Goal: Information Seeking & Learning: Understand process/instructions

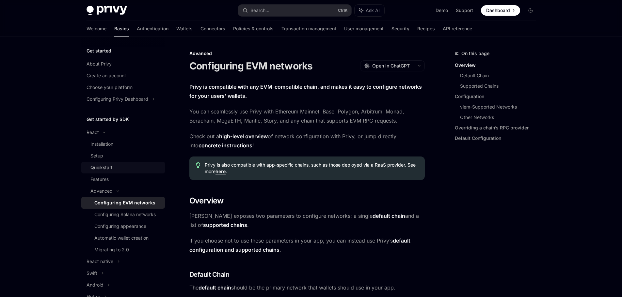
scroll to position [33, 0]
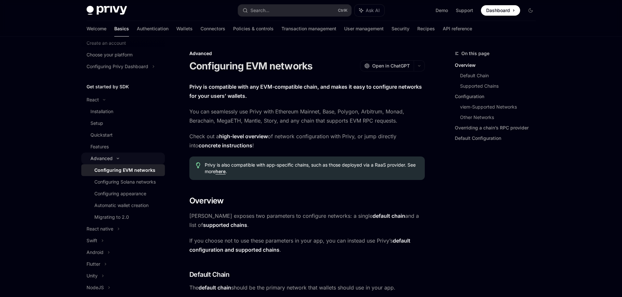
click at [116, 159] on icon at bounding box center [118, 158] width 8 height 3
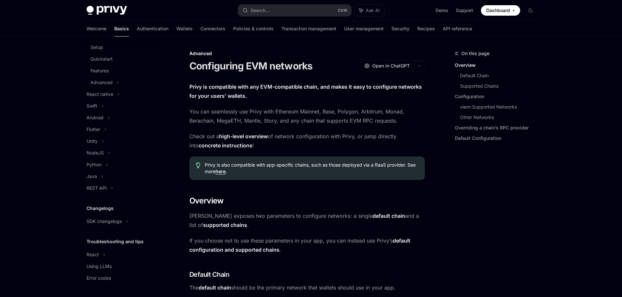
scroll to position [0, 0]
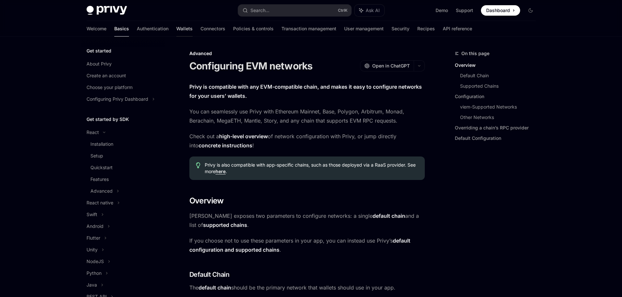
click at [176, 27] on link "Wallets" at bounding box center [184, 29] width 16 height 16
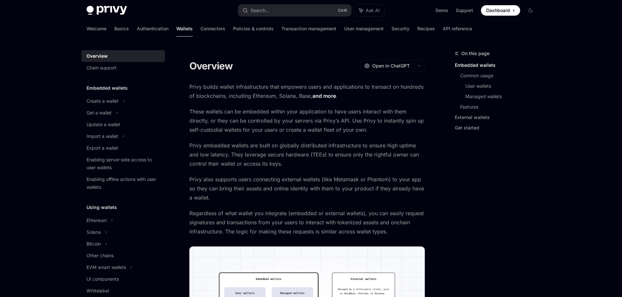
scroll to position [65, 0]
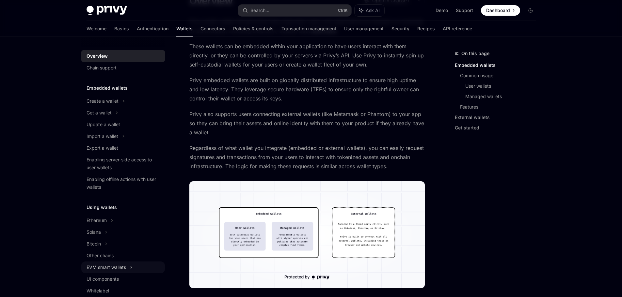
click at [120, 267] on div "EVM smart wallets" at bounding box center [107, 268] width 40 height 8
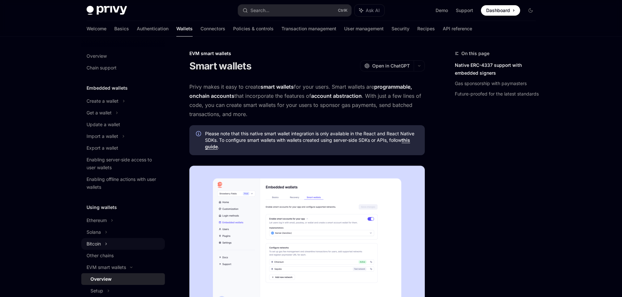
scroll to position [65, 0]
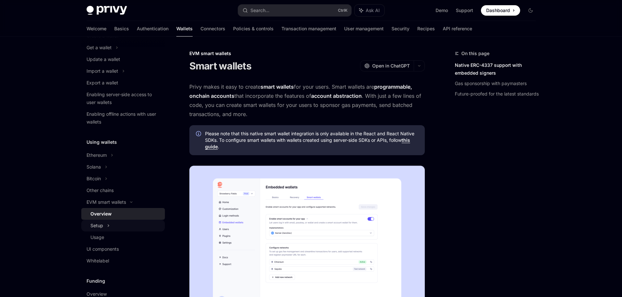
click at [112, 226] on div "Setup" at bounding box center [123, 226] width 84 height 12
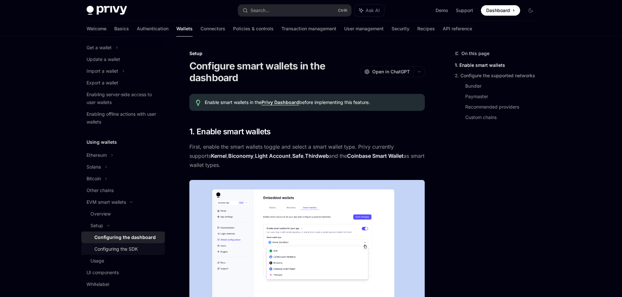
click at [134, 250] on div "Configuring the SDK" at bounding box center [115, 250] width 43 height 8
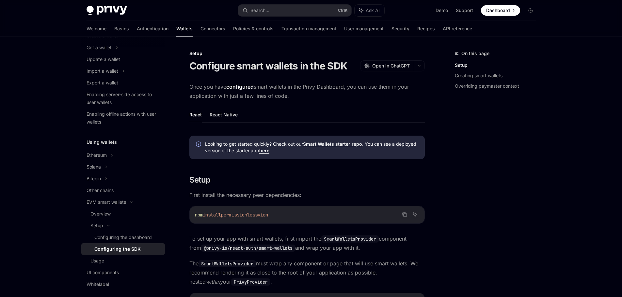
drag, startPoint x: 193, startPoint y: 217, endPoint x: 288, endPoint y: 213, distance: 95.1
click at [288, 213] on div "npm install permissionless viem" at bounding box center [307, 215] width 235 height 17
copy span "npm install permissionless viem"
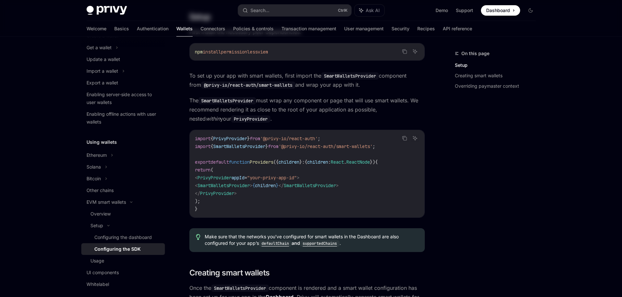
scroll to position [229, 0]
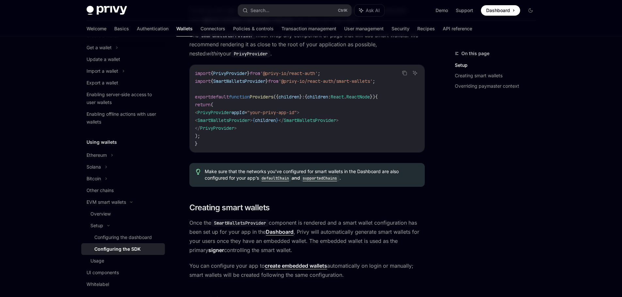
drag, startPoint x: 210, startPoint y: 121, endPoint x: 393, endPoint y: 121, distance: 182.5
click at [393, 121] on code "import { PrivyProvider } from '@privy-io/react-auth' ; import { SmartWalletsPro…" at bounding box center [307, 109] width 224 height 78
copy span "< SmartWalletsProvider > { children } </ SmartWalletsProvider >"
click at [264, 81] on span "SmartWalletsProvider" at bounding box center [239, 81] width 52 height 6
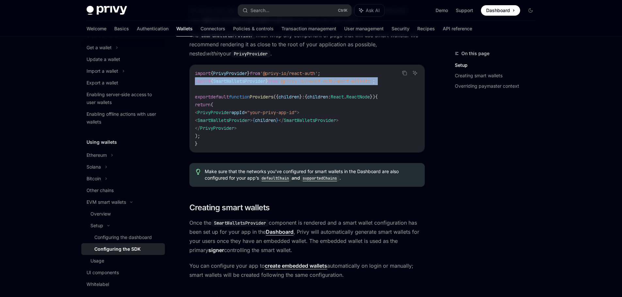
click at [264, 81] on span "SmartWalletsProvider" at bounding box center [239, 81] width 52 height 6
copy code "import { SmartWalletsProvider } from '@privy-io/react-auth/smart-wallets' ;"
click at [103, 264] on div "Usage" at bounding box center [97, 261] width 14 height 8
type textarea "*"
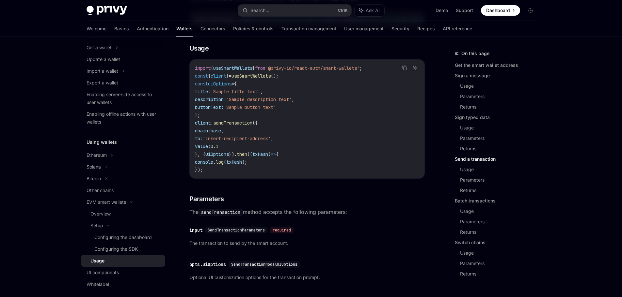
scroll to position [980, 0]
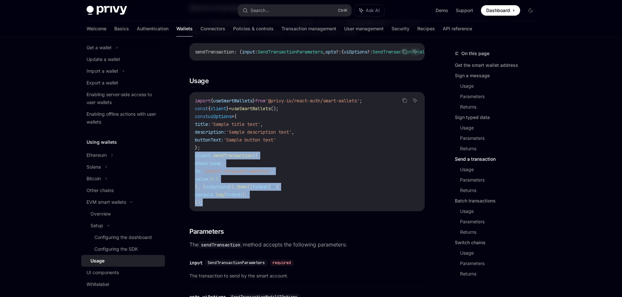
drag, startPoint x: 193, startPoint y: 172, endPoint x: 235, endPoint y: 218, distance: 62.6
click at [235, 211] on div "import { useSmartWallets } from '@privy-io/react-auth/smart-wallets' ; const { …" at bounding box center [307, 151] width 235 height 119
copy code "client . sendTransaction ({ chain: base , to: 'insert-recipient-address' , valu…"
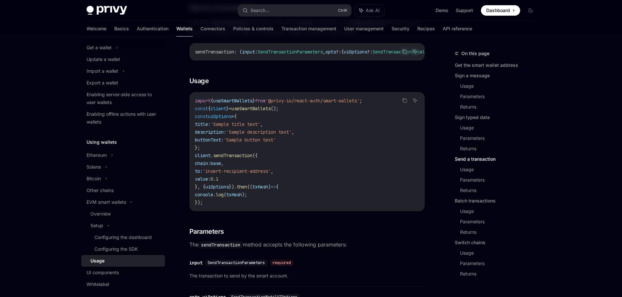
click at [252, 104] on span "useSmartWallets" at bounding box center [232, 101] width 39 height 6
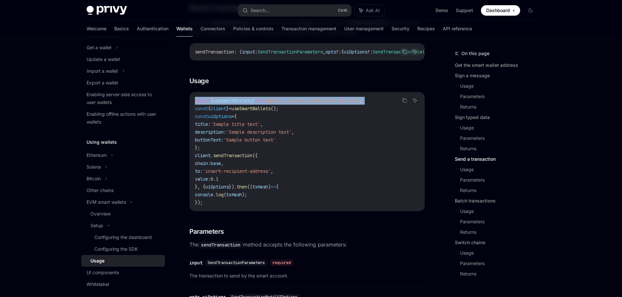
click at [252, 104] on span "useSmartWallets" at bounding box center [232, 101] width 39 height 6
copy code "import { useSmartWallets } from '@privy-io/react-auth/smart-wallets' ;"
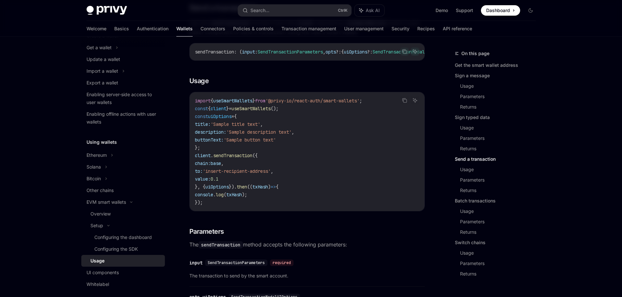
click at [259, 135] on code "import { useSmartWallets } from '@privy-io/react-auth/smart-wallets' ; const { …" at bounding box center [307, 152] width 224 height 110
